Goal: Download file/media

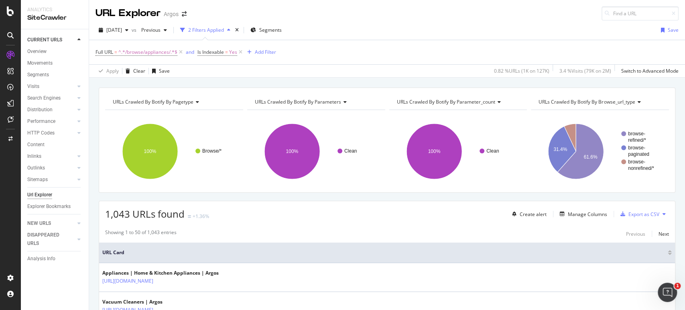
scroll to position [28, 0]
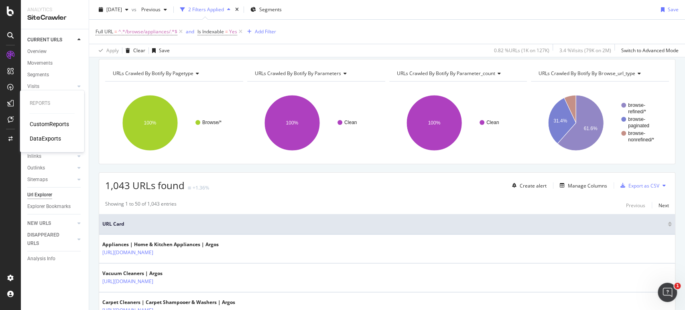
click at [49, 138] on div "DataExports" at bounding box center [45, 138] width 31 height 8
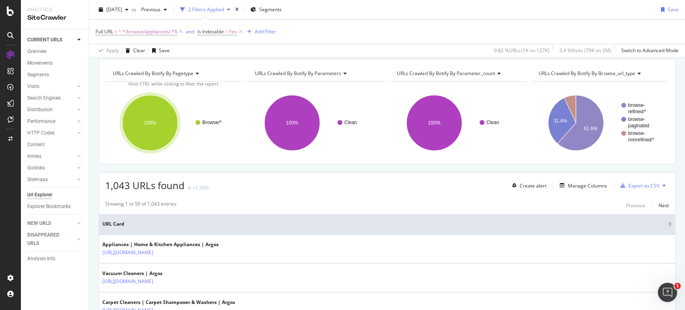
click at [335, 203] on div "Showing 1 to 50 of 1,043 entries Previous Next" at bounding box center [387, 205] width 576 height 10
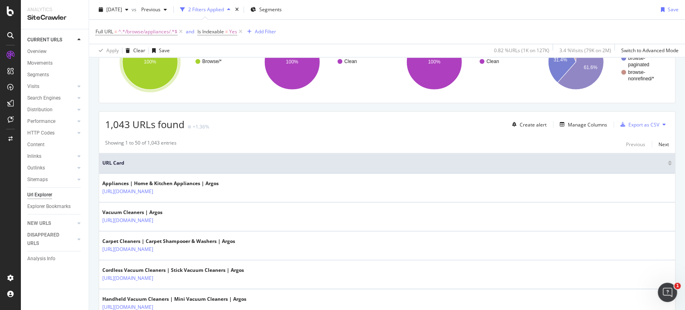
scroll to position [0, 0]
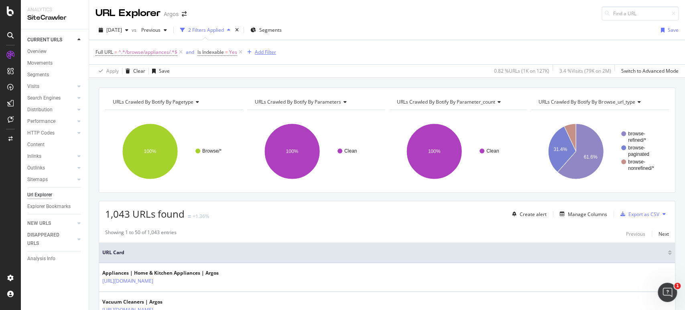
click at [264, 54] on div "Add Filter" at bounding box center [265, 52] width 21 height 7
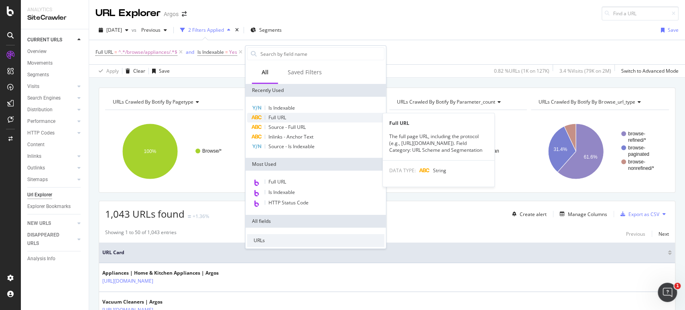
click at [287, 116] on div "Full URL" at bounding box center [315, 118] width 137 height 10
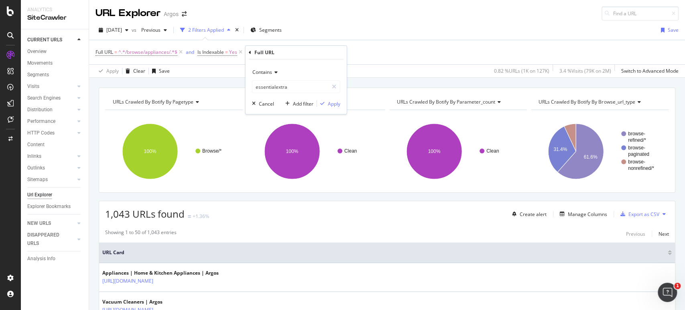
click at [264, 71] on span "Contains" at bounding box center [262, 72] width 20 height 7
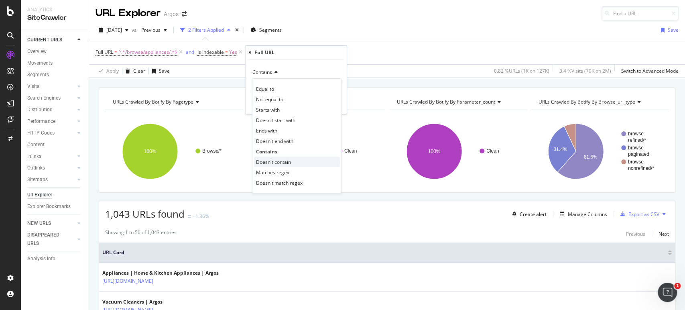
click at [276, 158] on span "Doesn't contain" at bounding box center [273, 161] width 35 height 7
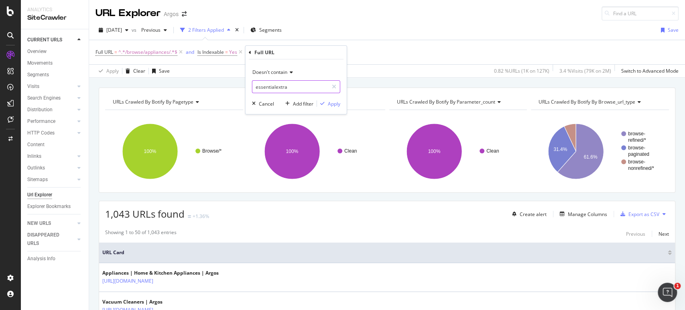
click at [277, 91] on input "essentialextra" at bounding box center [290, 86] width 76 height 13
type input "page:"
click at [334, 106] on div "Apply" at bounding box center [334, 103] width 12 height 7
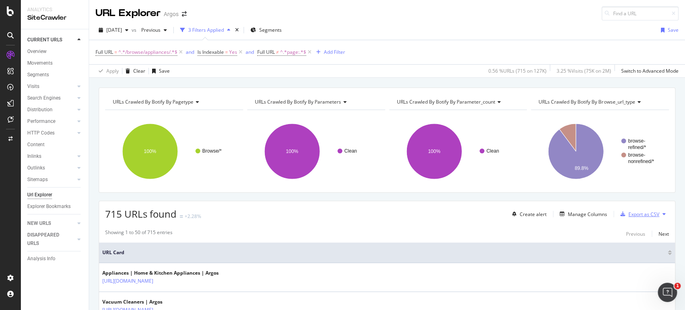
click at [629, 211] on div "Export as CSV" at bounding box center [643, 214] width 31 height 7
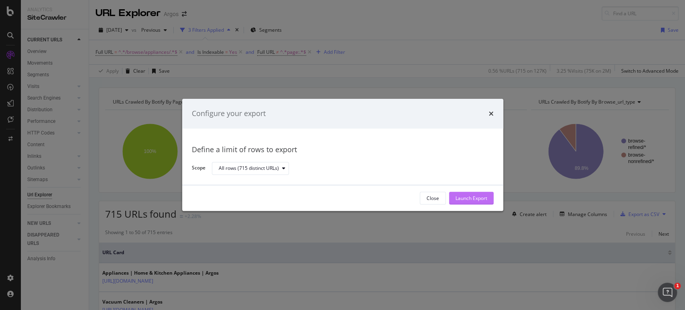
click at [475, 197] on div "Launch Export" at bounding box center [471, 198] width 32 height 7
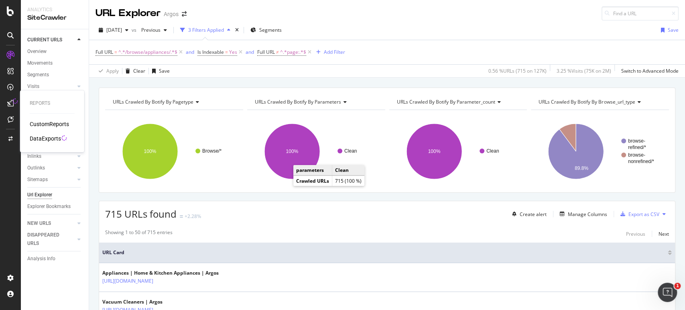
click at [53, 137] on div "DataExports" at bounding box center [45, 138] width 31 height 8
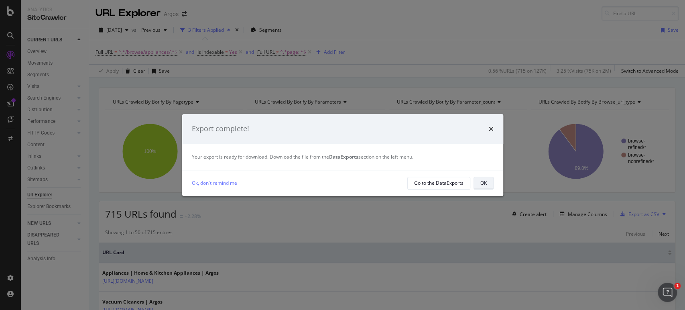
click at [483, 179] on div "OK" at bounding box center [483, 182] width 6 height 11
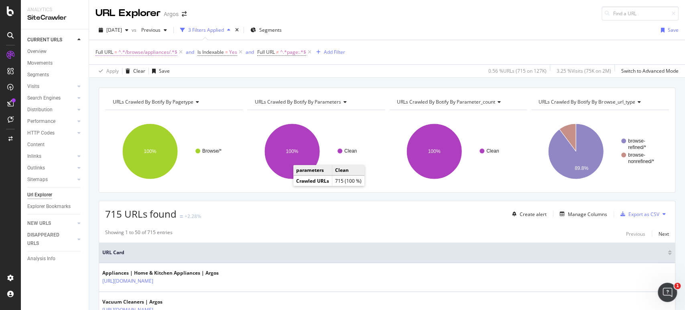
click at [140, 55] on span "^.*/browse/appliances/.*$" at bounding box center [147, 52] width 59 height 11
click at [137, 85] on input "/browse/appliances/" at bounding box center [141, 85] width 76 height 13
type input "/browse/health-and-beauty/"
click at [177, 101] on div "button" at bounding box center [172, 102] width 11 height 5
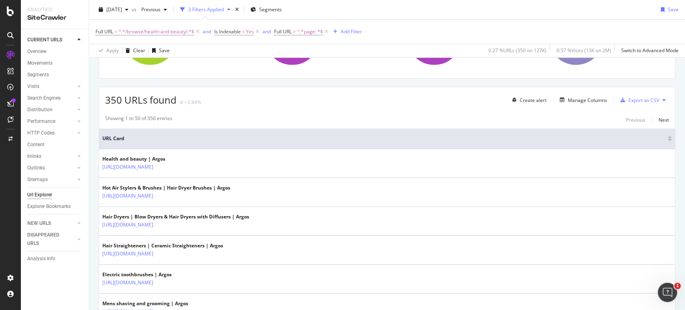
scroll to position [145, 0]
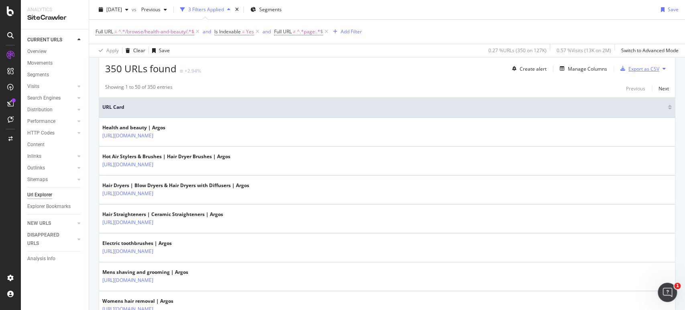
click at [638, 67] on div "Export as CSV" at bounding box center [643, 68] width 31 height 7
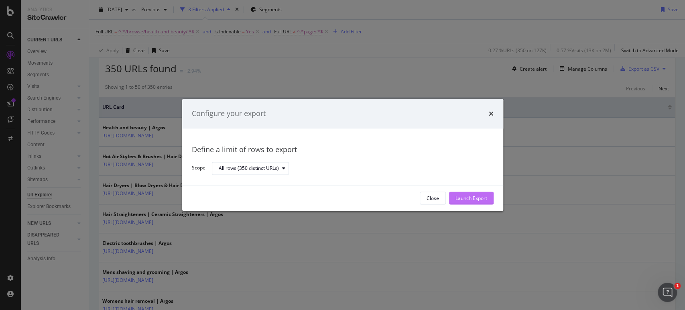
click at [479, 198] on div "Launch Export" at bounding box center [471, 198] width 32 height 7
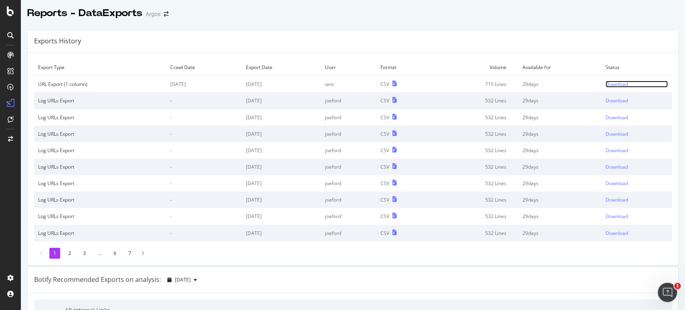
click at [606, 82] on div "Download" at bounding box center [617, 84] width 22 height 7
click at [612, 84] on div "Download" at bounding box center [617, 84] width 22 height 7
